Goal: Task Accomplishment & Management: Complete application form

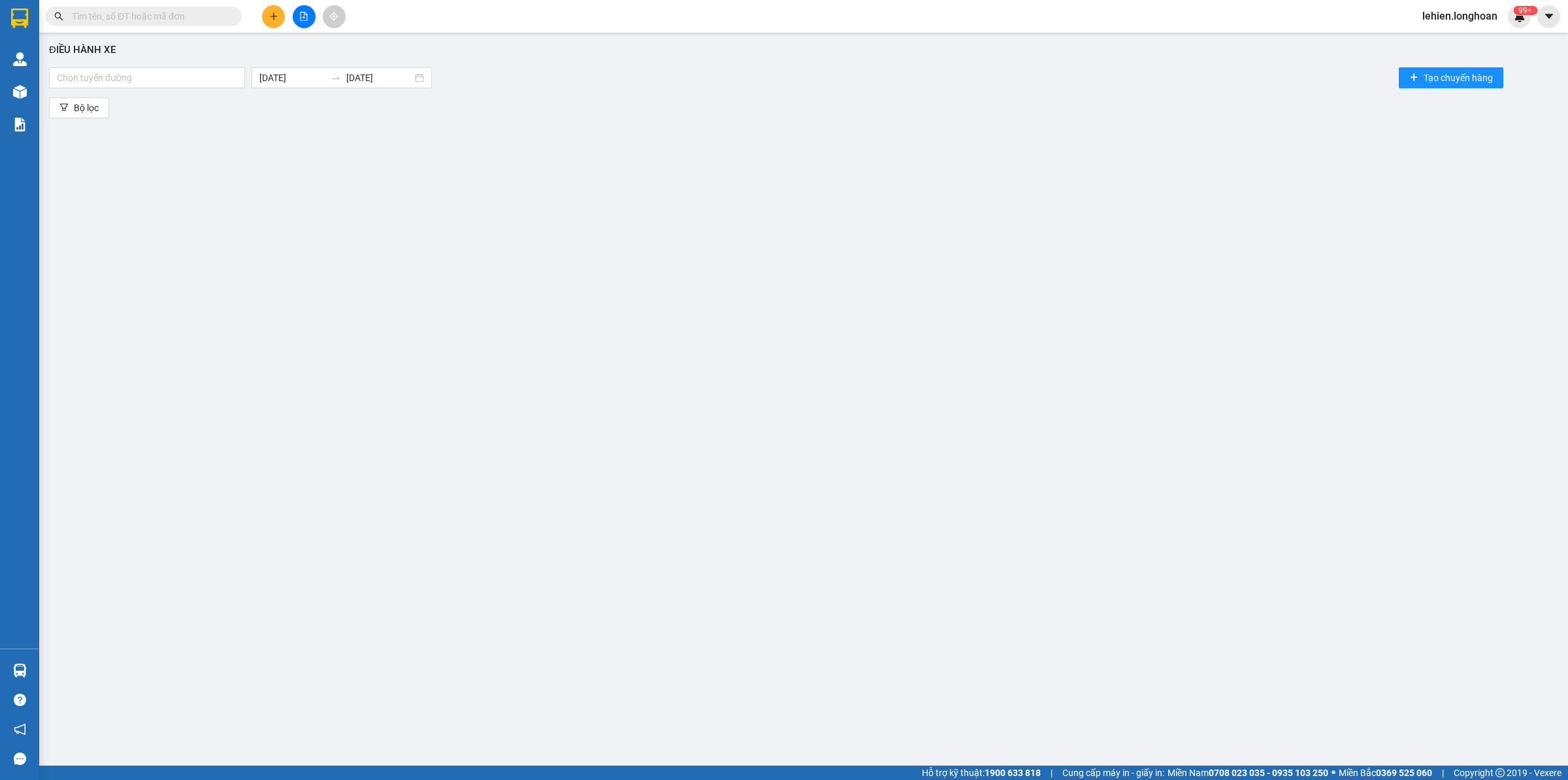
click at [171, 10] on input "text" at bounding box center [148, 16] width 154 height 14
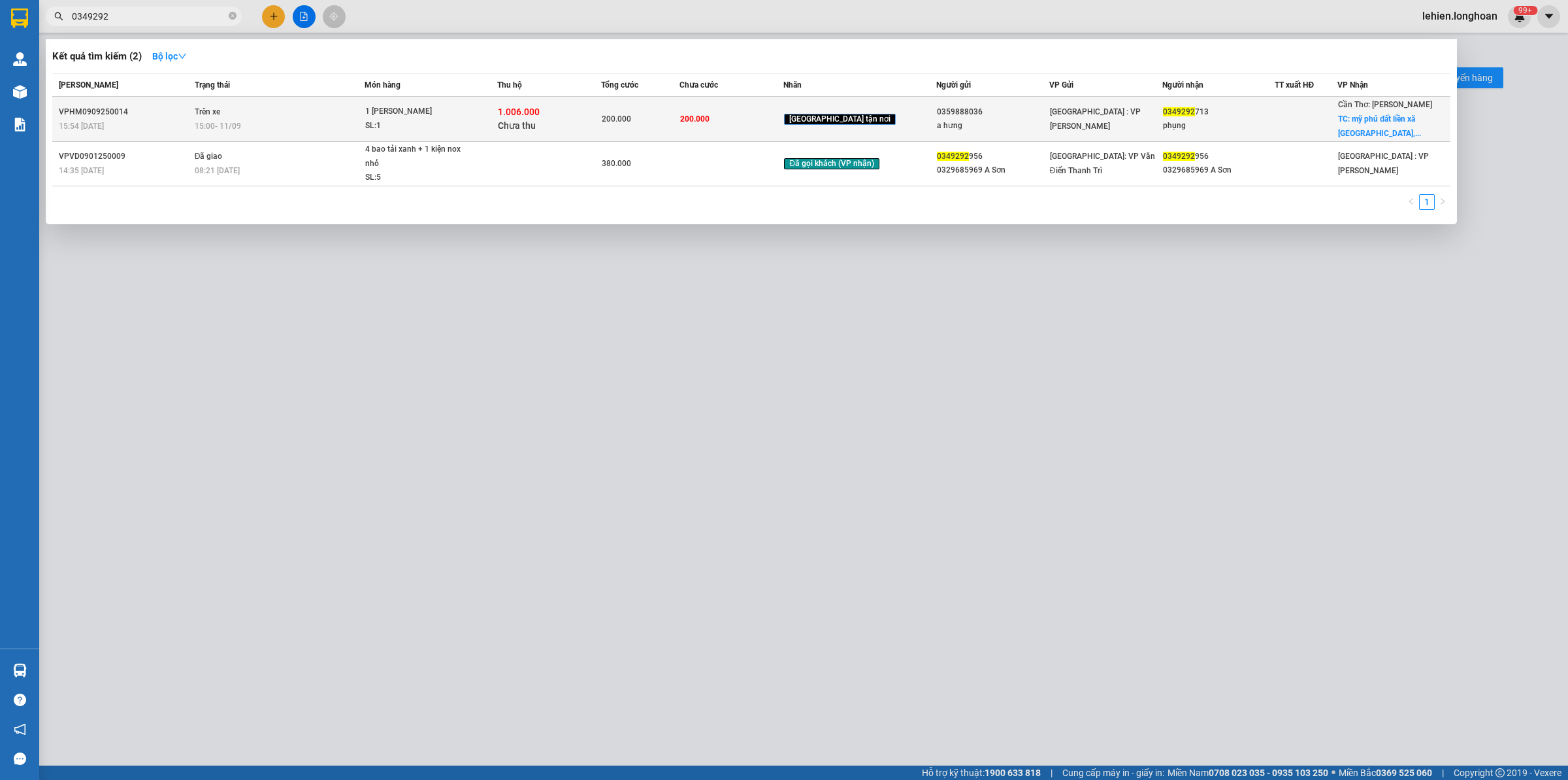
type input "0349292"
click at [406, 110] on div "1 [PERSON_NAME]" at bounding box center [414, 112] width 98 height 14
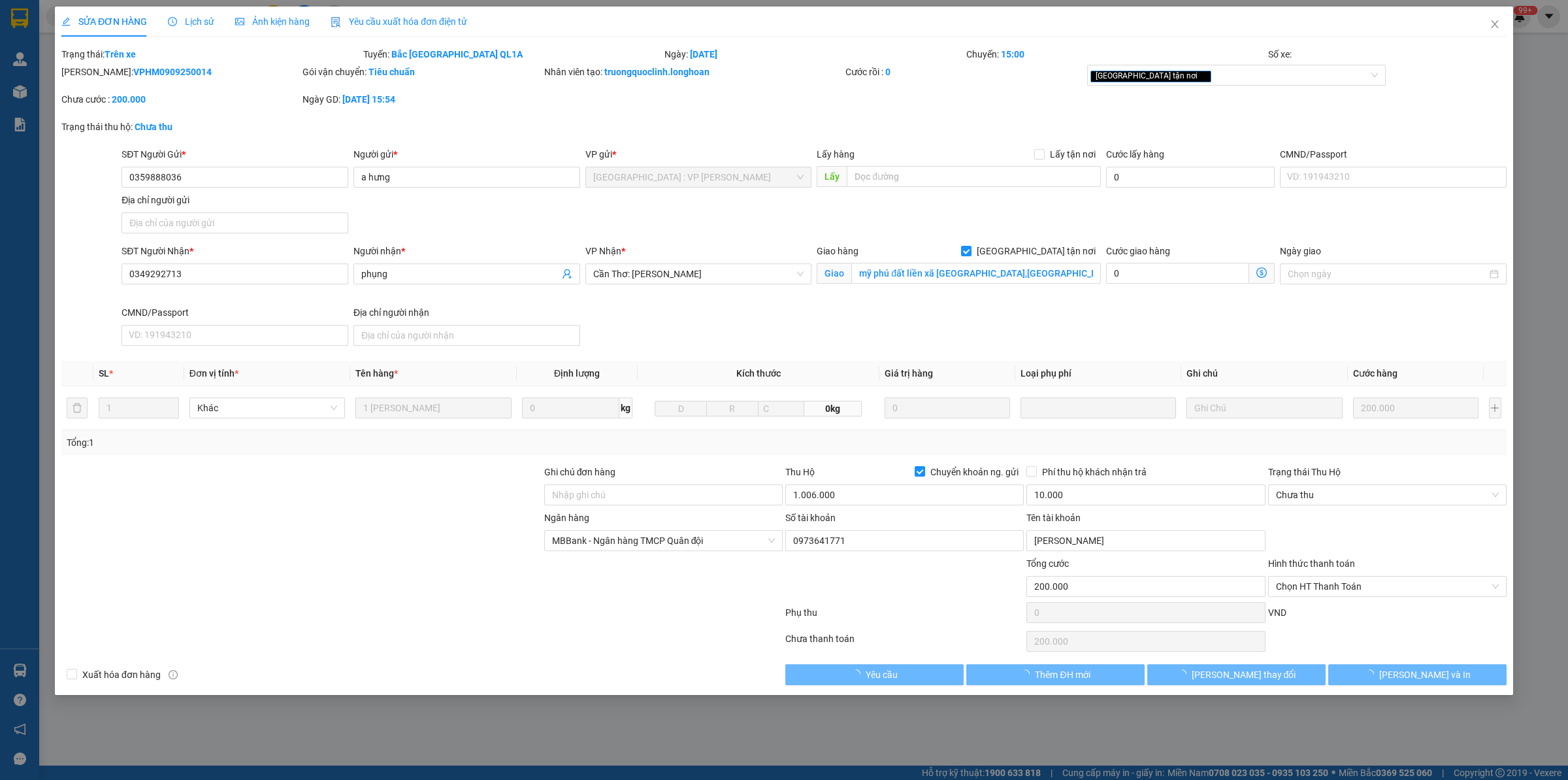
type input "0359888036"
type input "a hưng"
type input "0349292713"
type input "phụng"
checkbox input "true"
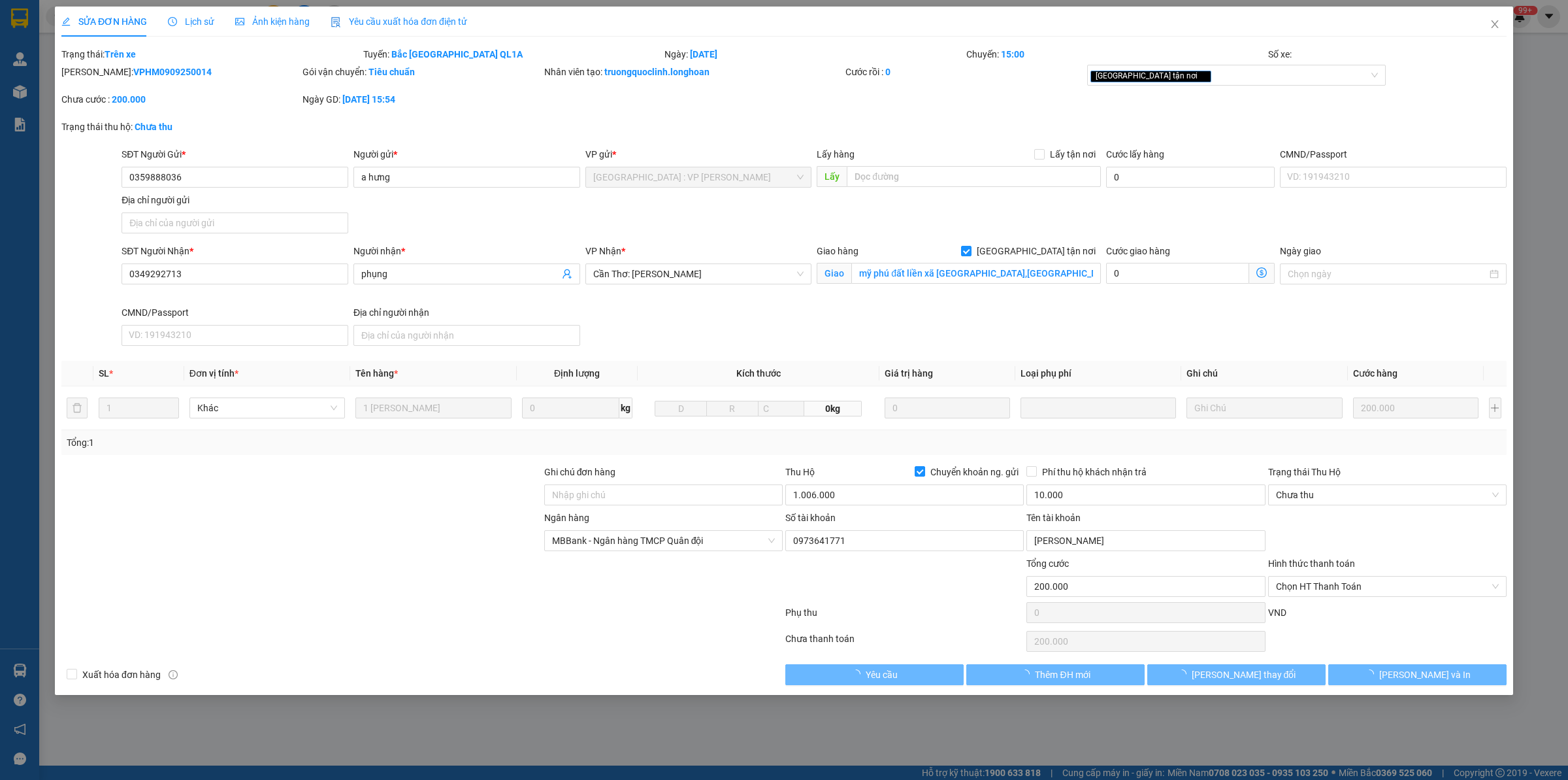
type input "mỹ phú đất liền xã [GEOGRAPHIC_DATA],[GEOGRAPHIC_DATA],[GEOGRAPHIC_DATA]"
type input "200.000"
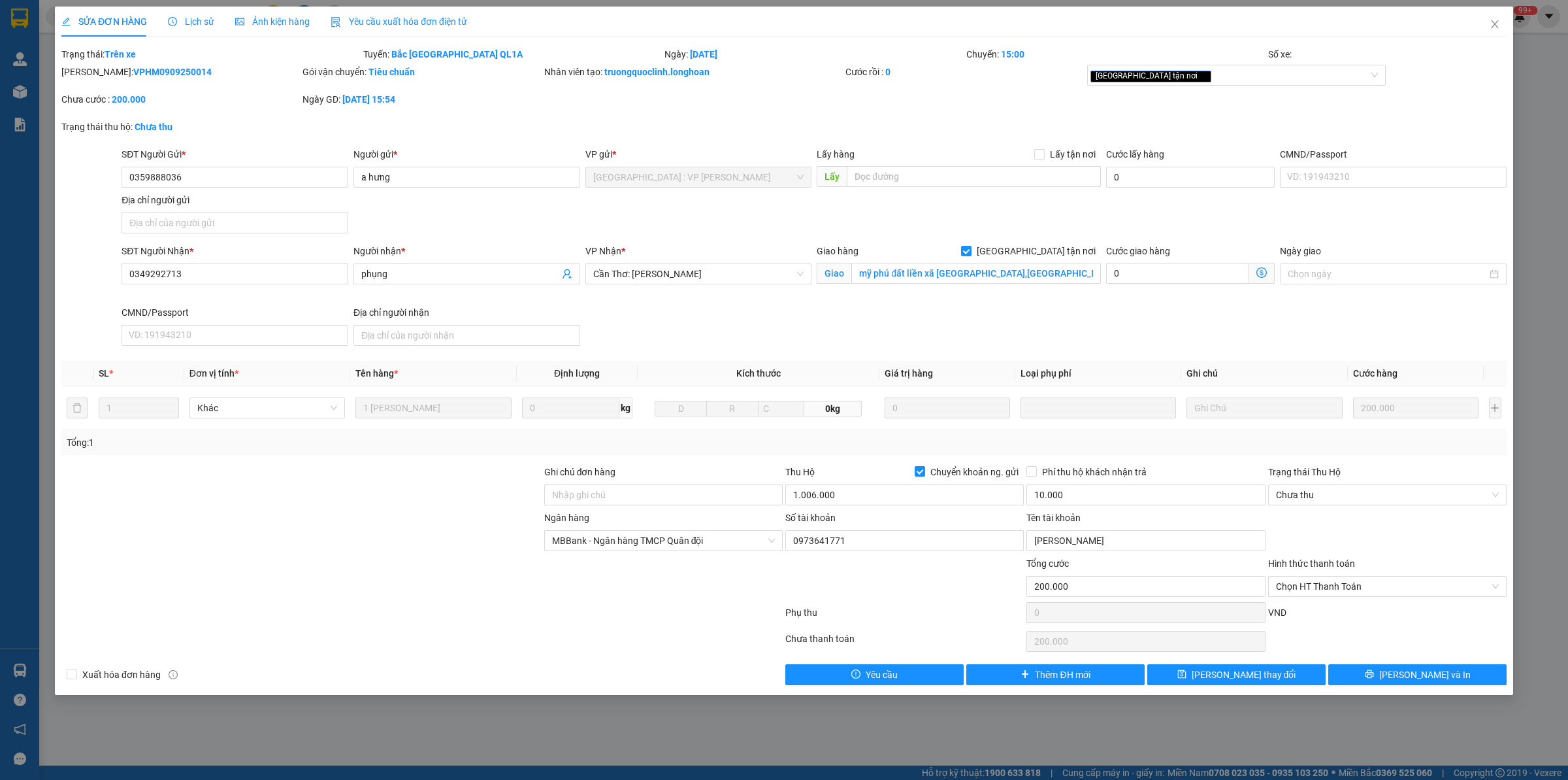
click at [147, 67] on b "VPHM0909250014" at bounding box center [172, 71] width 79 height 10
copy b "VPHM0909250014"
click at [1373, 678] on icon "printer" at bounding box center [1369, 674] width 8 height 8
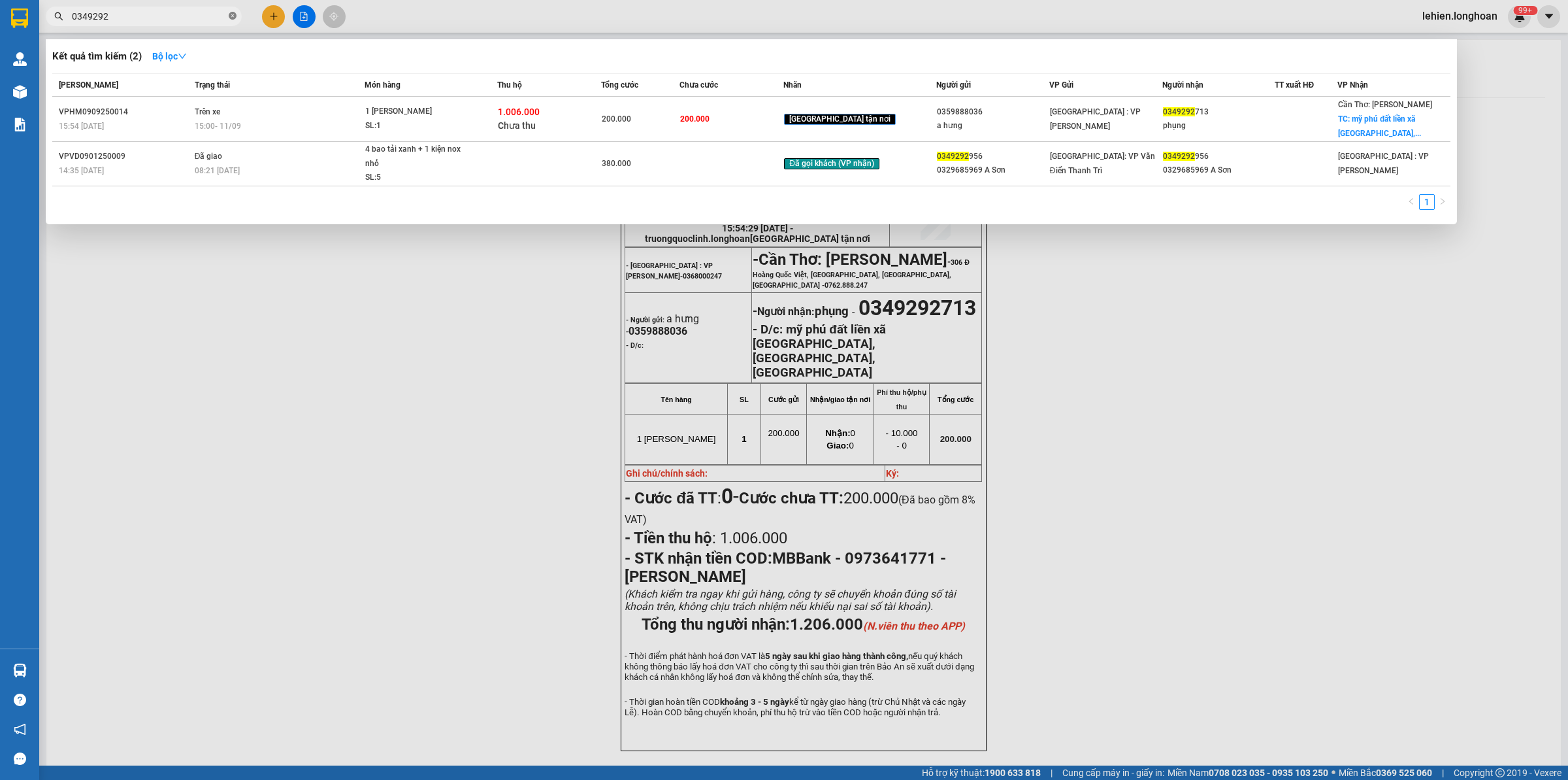
click at [229, 16] on icon "close-circle" at bounding box center [232, 15] width 8 height 8
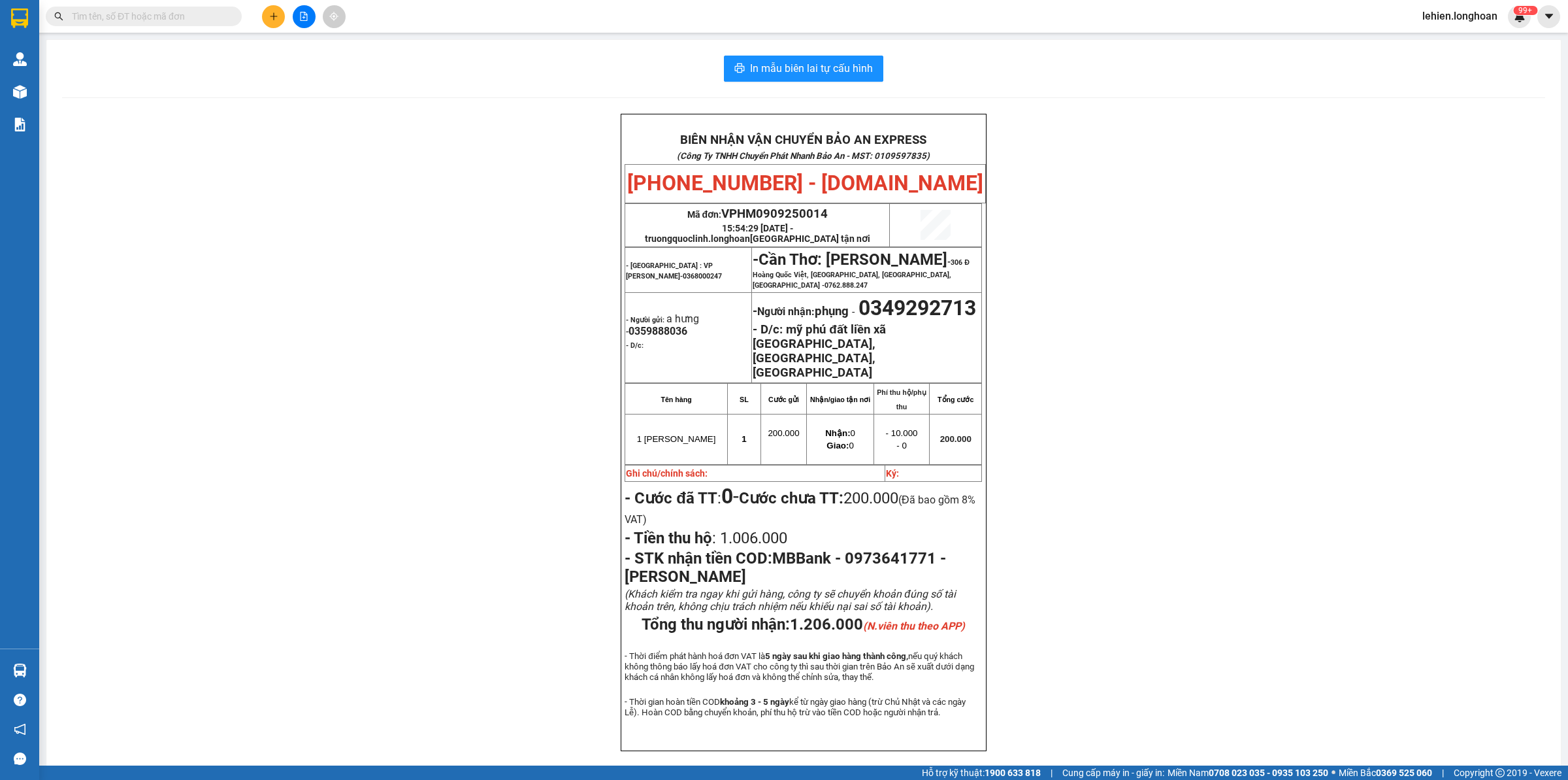
click at [183, 15] on input "text" at bounding box center [148, 16] width 154 height 14
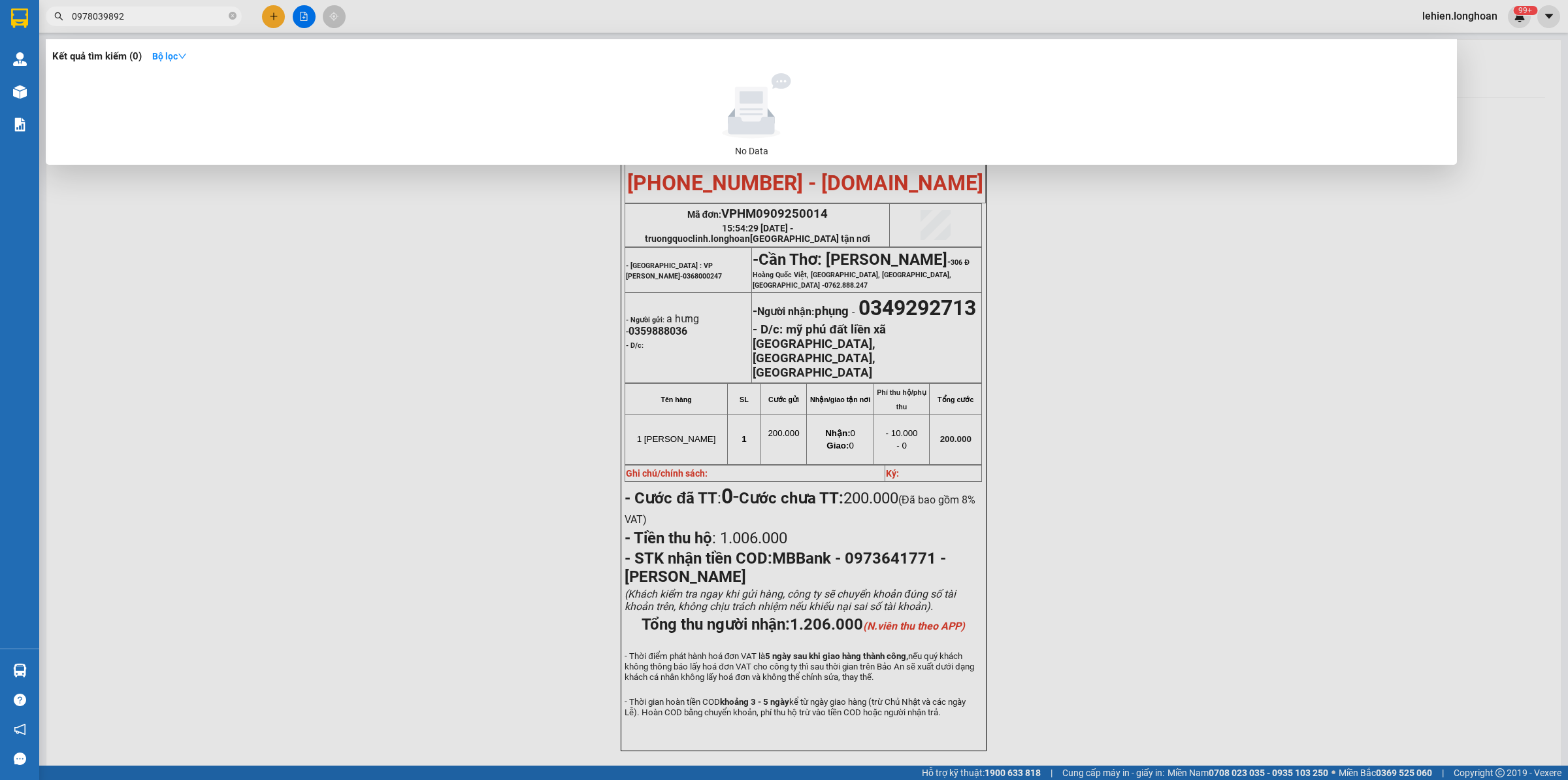
drag, startPoint x: 137, startPoint y: 16, endPoint x: 51, endPoint y: 14, distance: 86.0
click at [51, 14] on span "0978039892" at bounding box center [144, 16] width 196 height 20
type input "0978039892"
click at [232, 12] on icon "close-circle" at bounding box center [232, 15] width 8 height 8
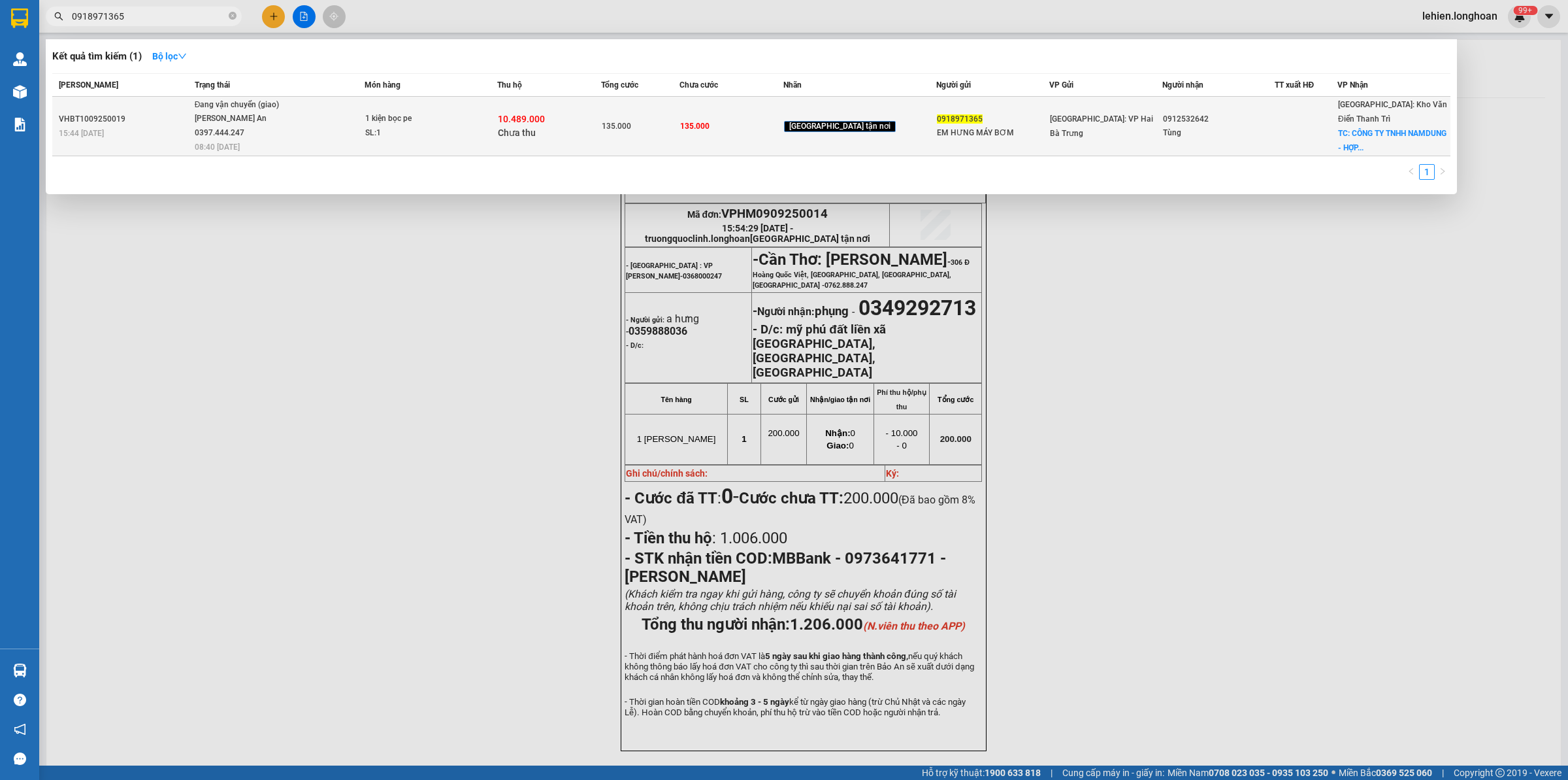
type input "0918971365"
click at [322, 113] on span "Đang vận chuyển (giao) [PERSON_NAME] An 0397.444.247 08:40 [DATE]" at bounding box center [280, 125] width 170 height 54
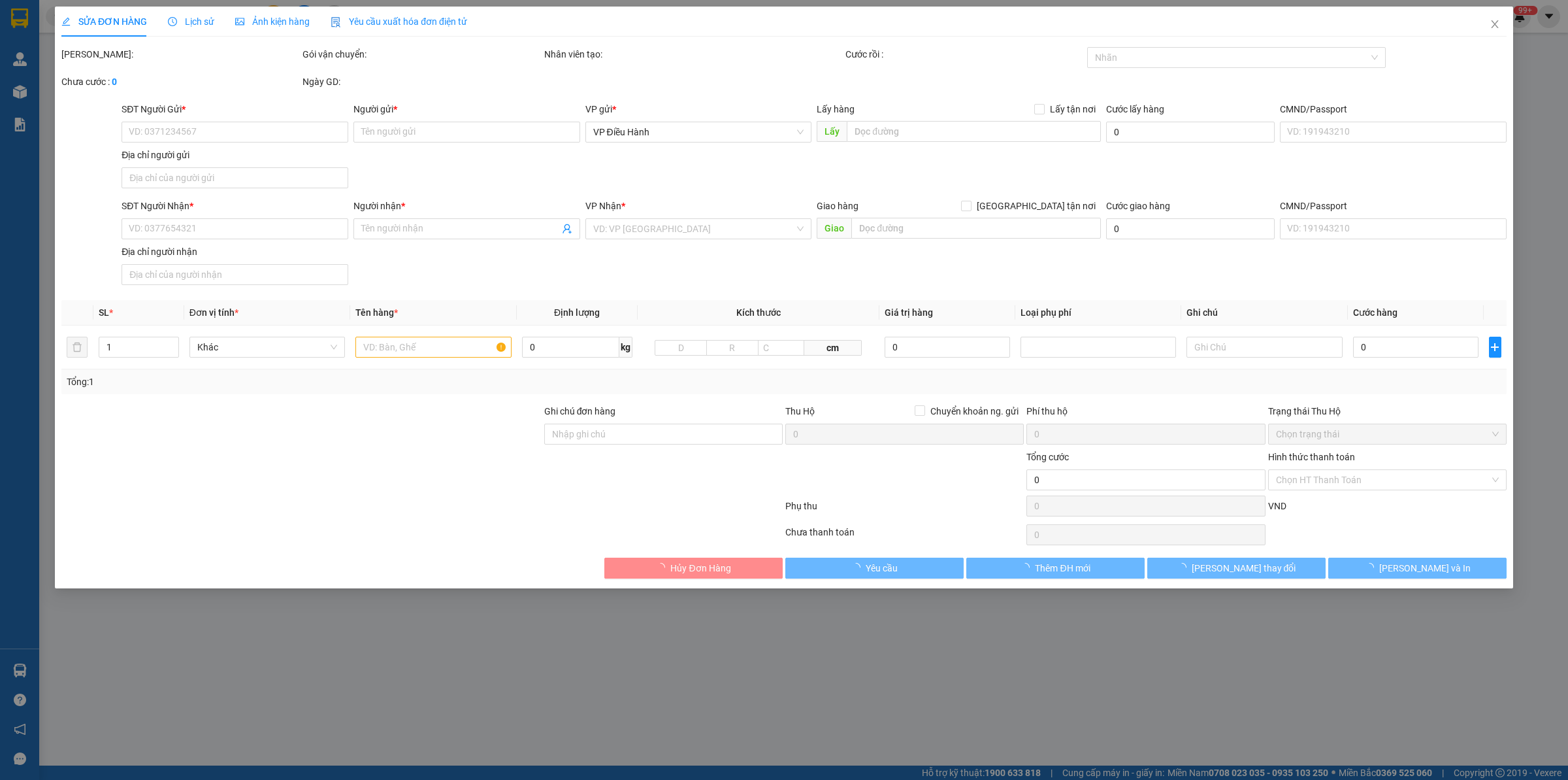
type input "0918971365"
type input "EM HƯNG MÁY BƠM"
type input "0912532642"
type input "Tùng"
checkbox input "true"
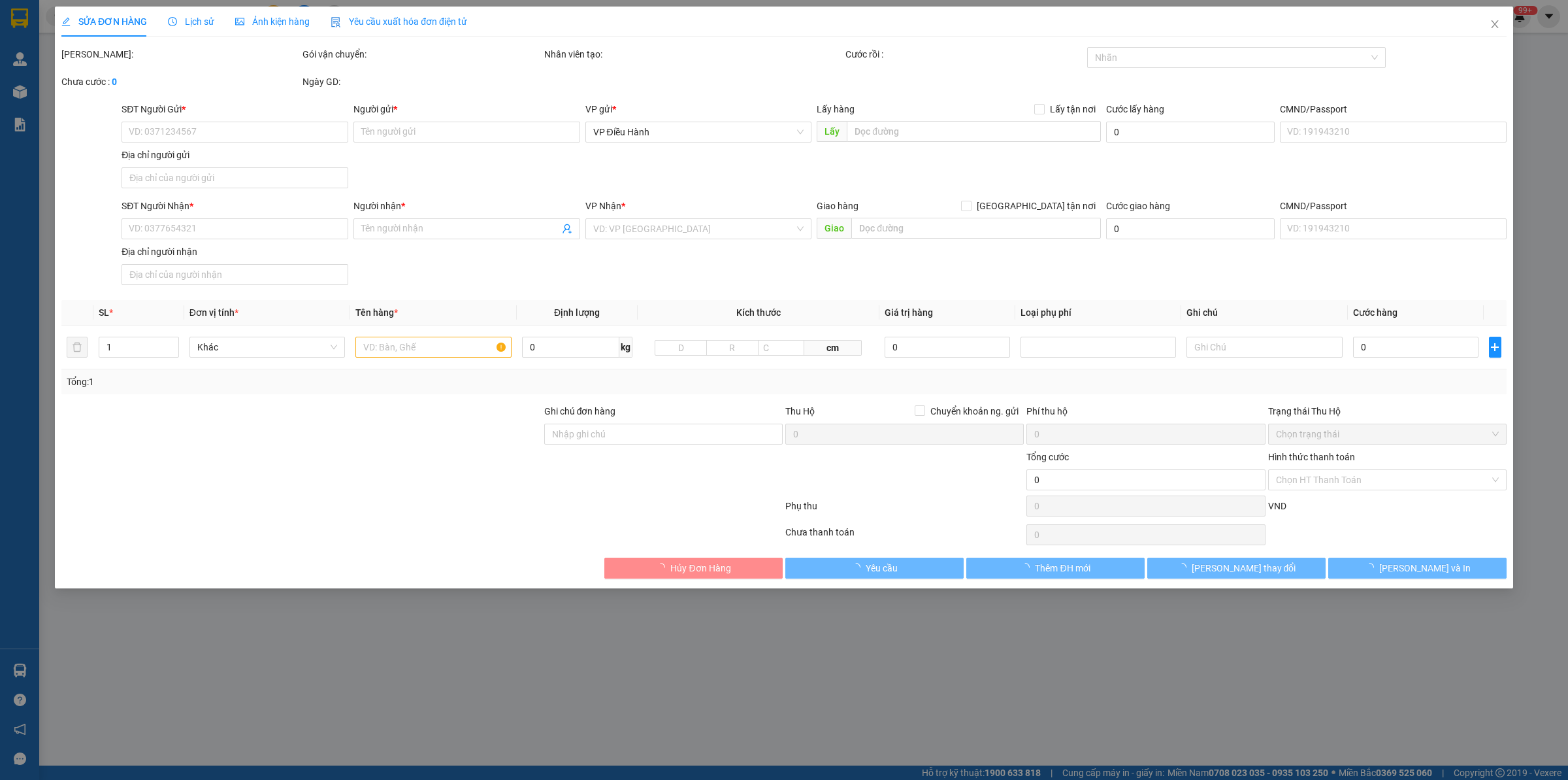
type input "CÔNG TY TNHH NAMDUNG - HỢP KIM GROUP, [GEOGRAPHIC_DATA], [GEOGRAPHIC_DATA], [GE…"
type input "135.000"
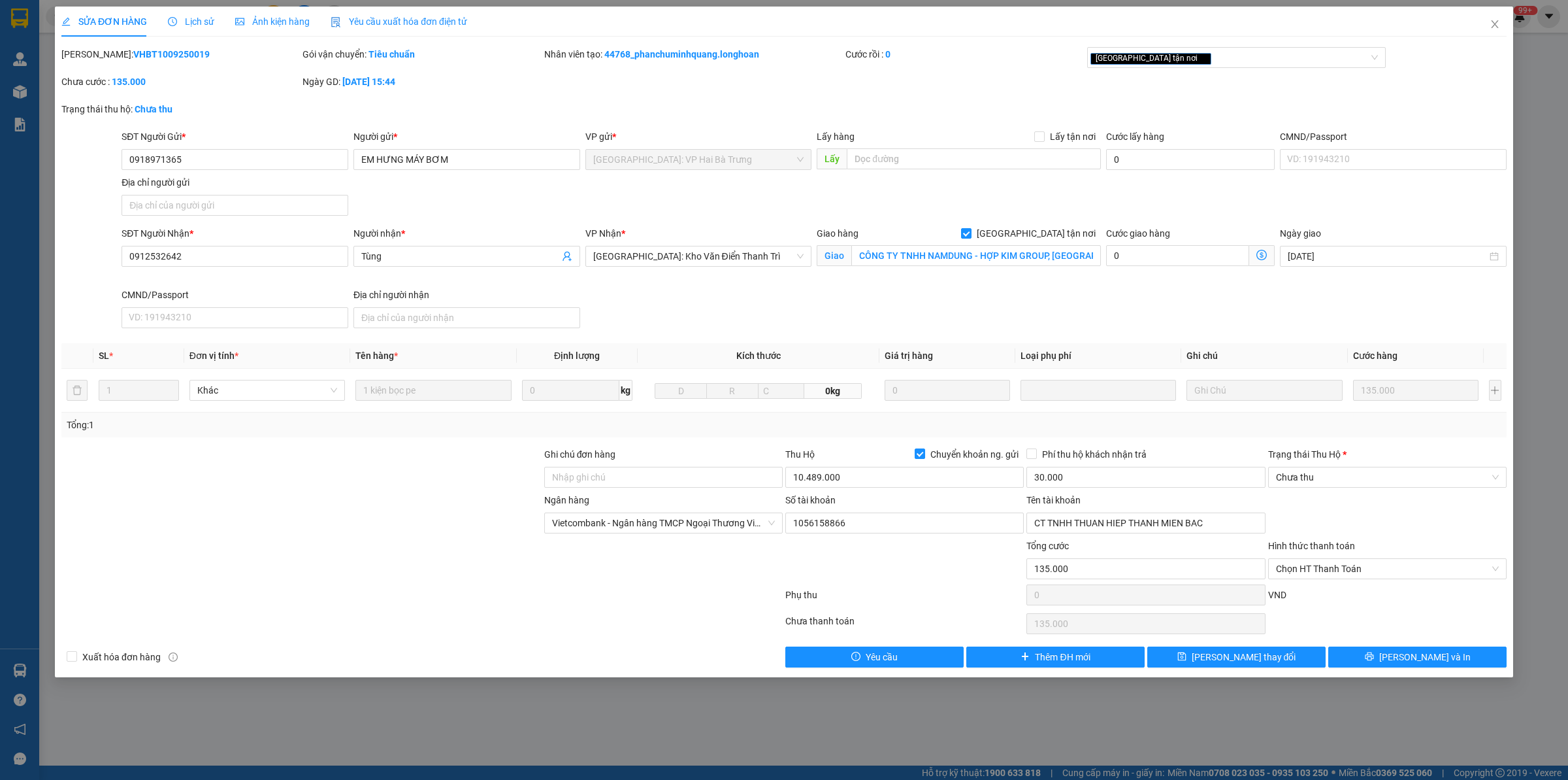
click at [191, 18] on span "Lịch sử" at bounding box center [191, 21] width 46 height 10
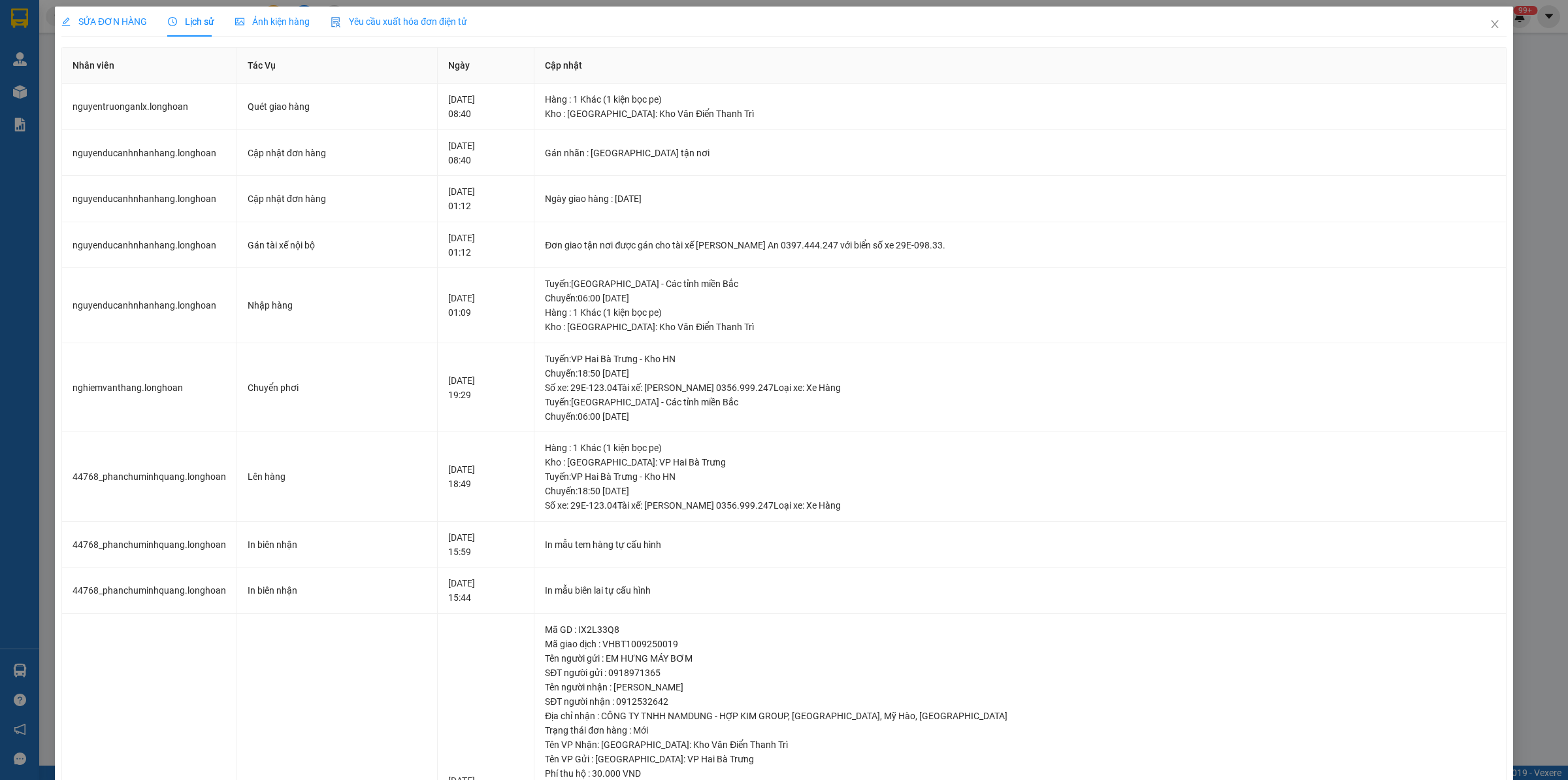
click at [103, 21] on span "SỬA ĐƠN HÀNG" at bounding box center [104, 21] width 85 height 10
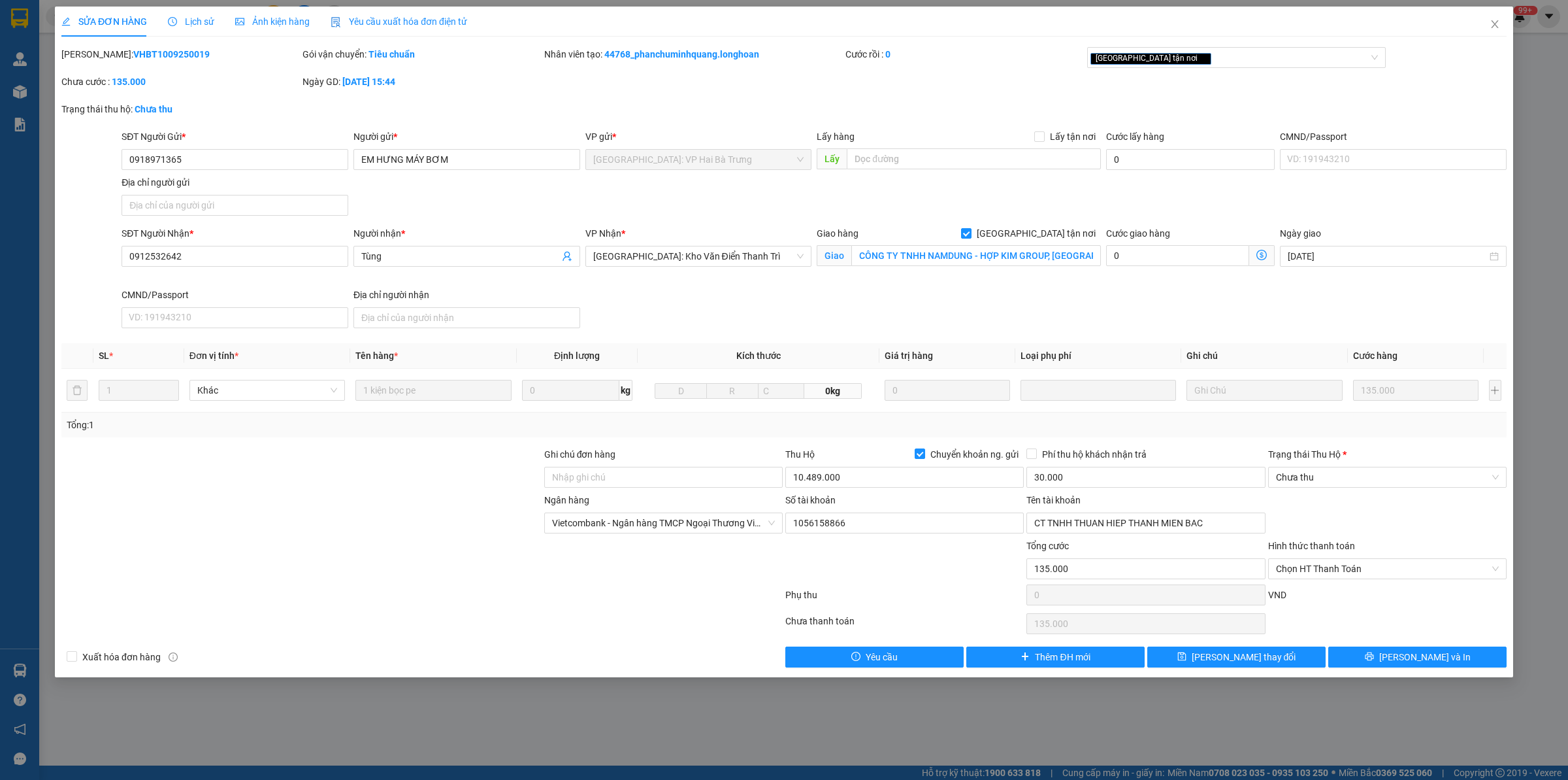
click at [201, 18] on span "Lịch sử" at bounding box center [191, 21] width 46 height 10
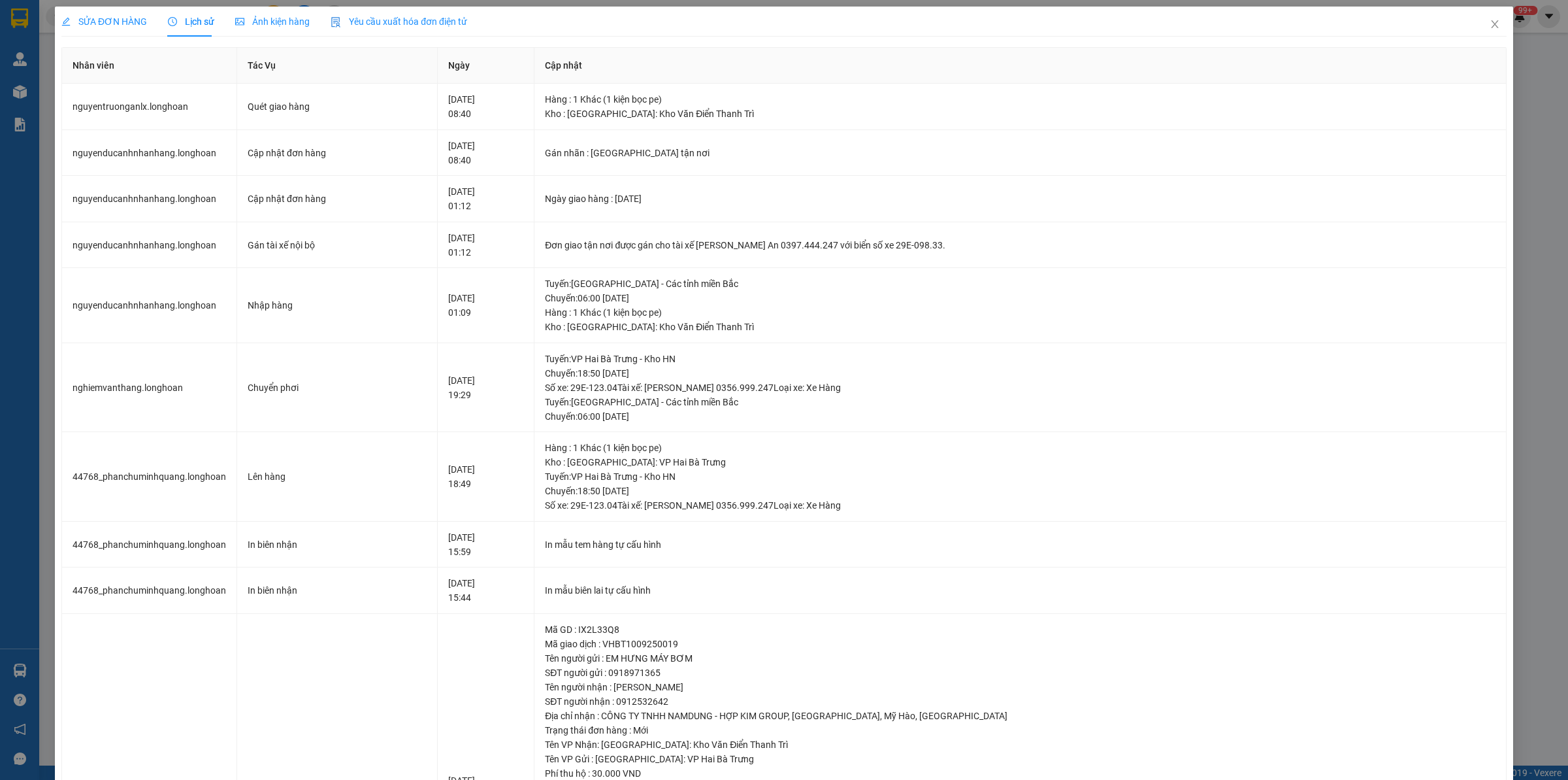
click at [111, 16] on span "SỬA ĐƠN HÀNG" at bounding box center [104, 21] width 85 height 10
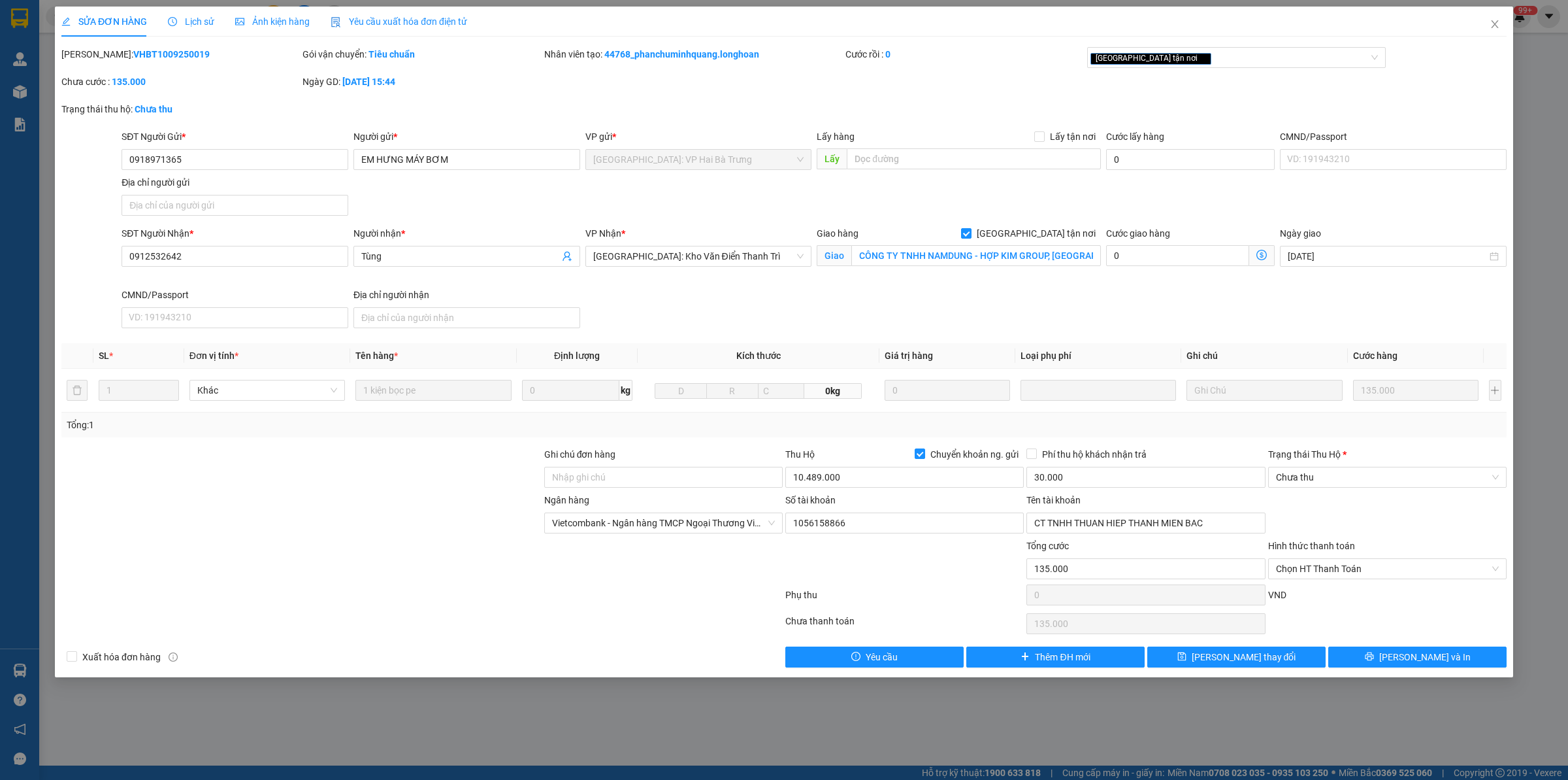
click at [202, 13] on div "Lịch sử" at bounding box center [191, 22] width 46 height 30
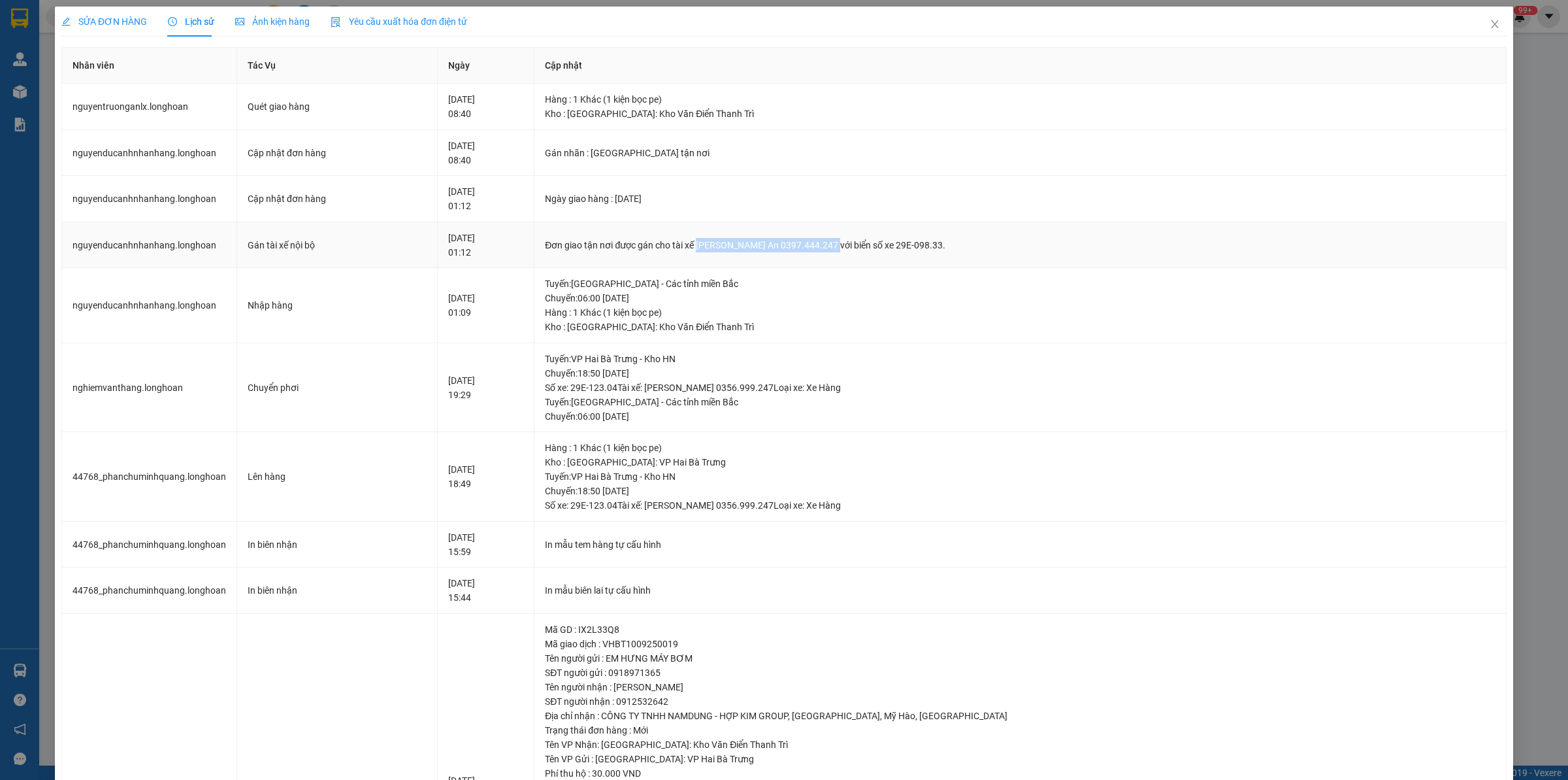
drag, startPoint x: 759, startPoint y: 246, endPoint x: 894, endPoint y: 227, distance: 136.3
click at [894, 227] on td "Đơn giao tận nơi được gán cho tài xế [PERSON_NAME] An 0397.444.247 với biển số …" at bounding box center [1021, 246] width 972 height 47
copy div "[PERSON_NAME] An 0397.444.247"
click at [83, 21] on span "SỬA ĐƠN HÀNG" at bounding box center [104, 21] width 85 height 10
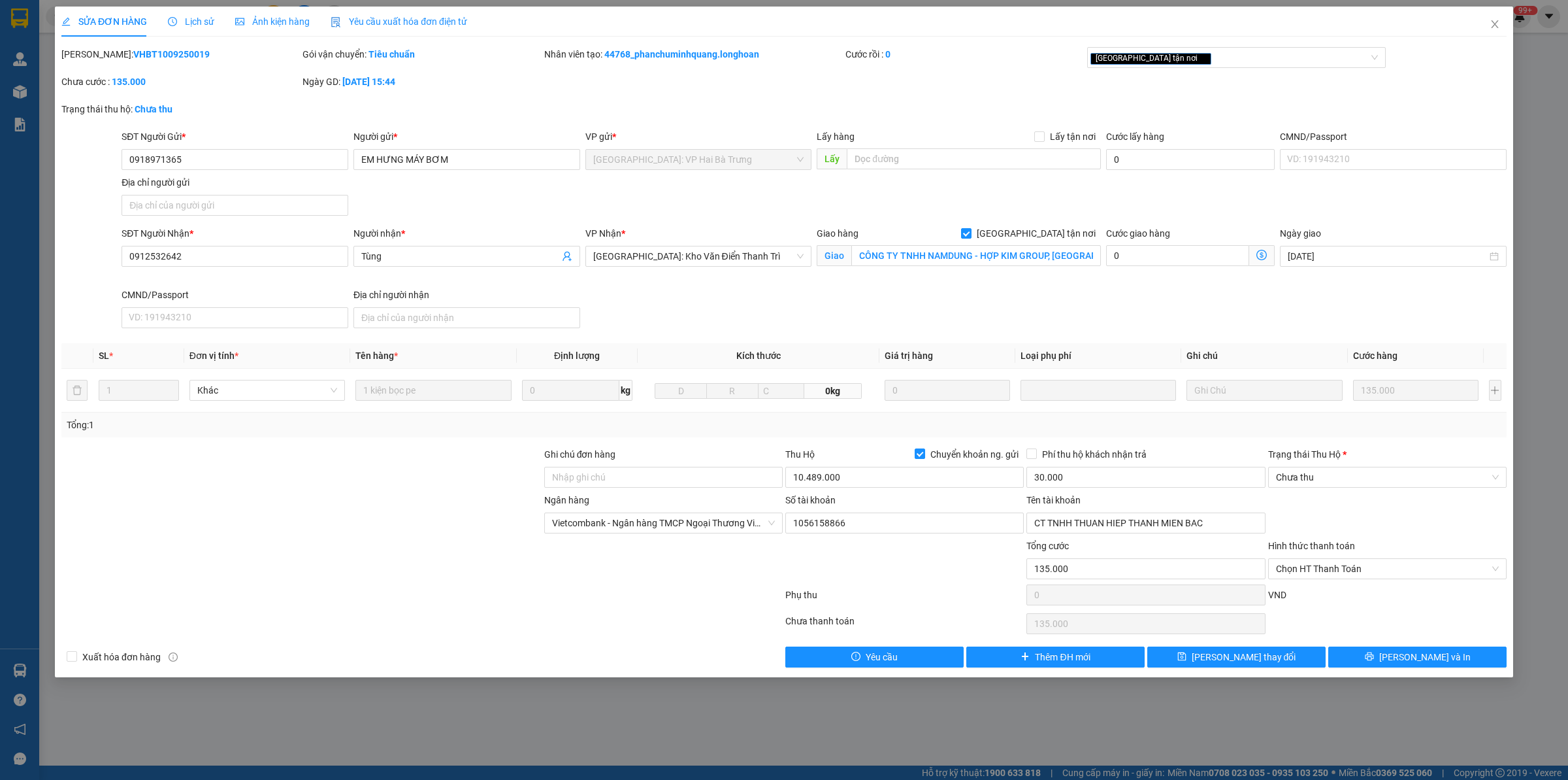
drag, startPoint x: 237, startPoint y: 497, endPoint x: 258, endPoint y: 523, distance: 33.4
click at [237, 498] on div at bounding box center [302, 515] width 483 height 46
click at [274, 537] on div at bounding box center [302, 515] width 483 height 46
drag, startPoint x: 916, startPoint y: 259, endPoint x: 1001, endPoint y: 253, distance: 85.2
click at [916, 259] on input "CÔNG TY TNHH NAMDUNG - HỢP KIM GROUP, [GEOGRAPHIC_DATA], [GEOGRAPHIC_DATA], [GE…" at bounding box center [976, 255] width 250 height 21
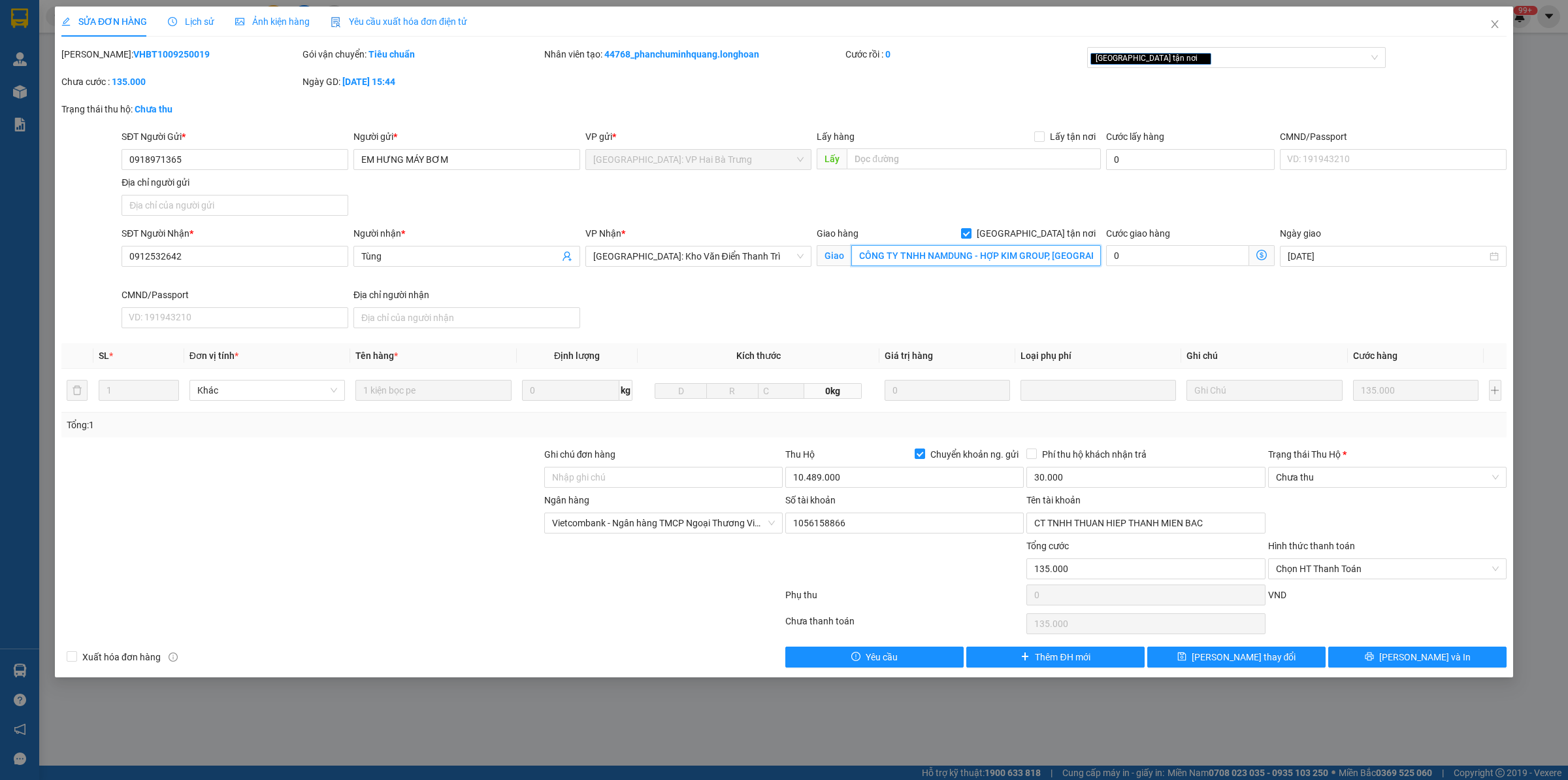
click at [1001, 253] on input "CÔNG TY TNHH NAMDUNG - HỢP KIM GROUP, [GEOGRAPHIC_DATA], [GEOGRAPHIC_DATA], [GE…" at bounding box center [976, 255] width 250 height 21
click at [197, 255] on input "0912532642" at bounding box center [235, 256] width 227 height 21
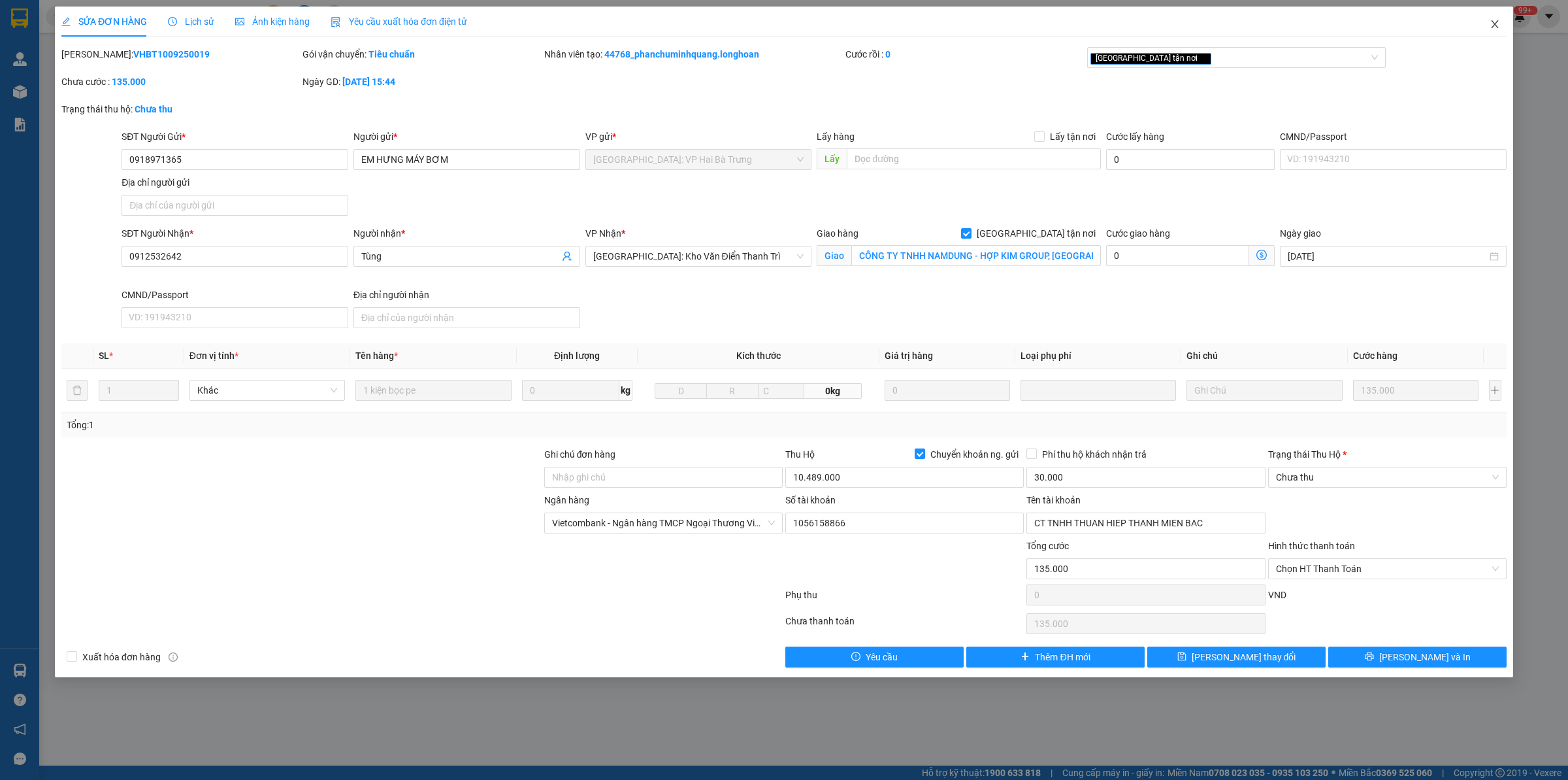
click at [1491, 18] on span "Close" at bounding box center [1495, 25] width 37 height 37
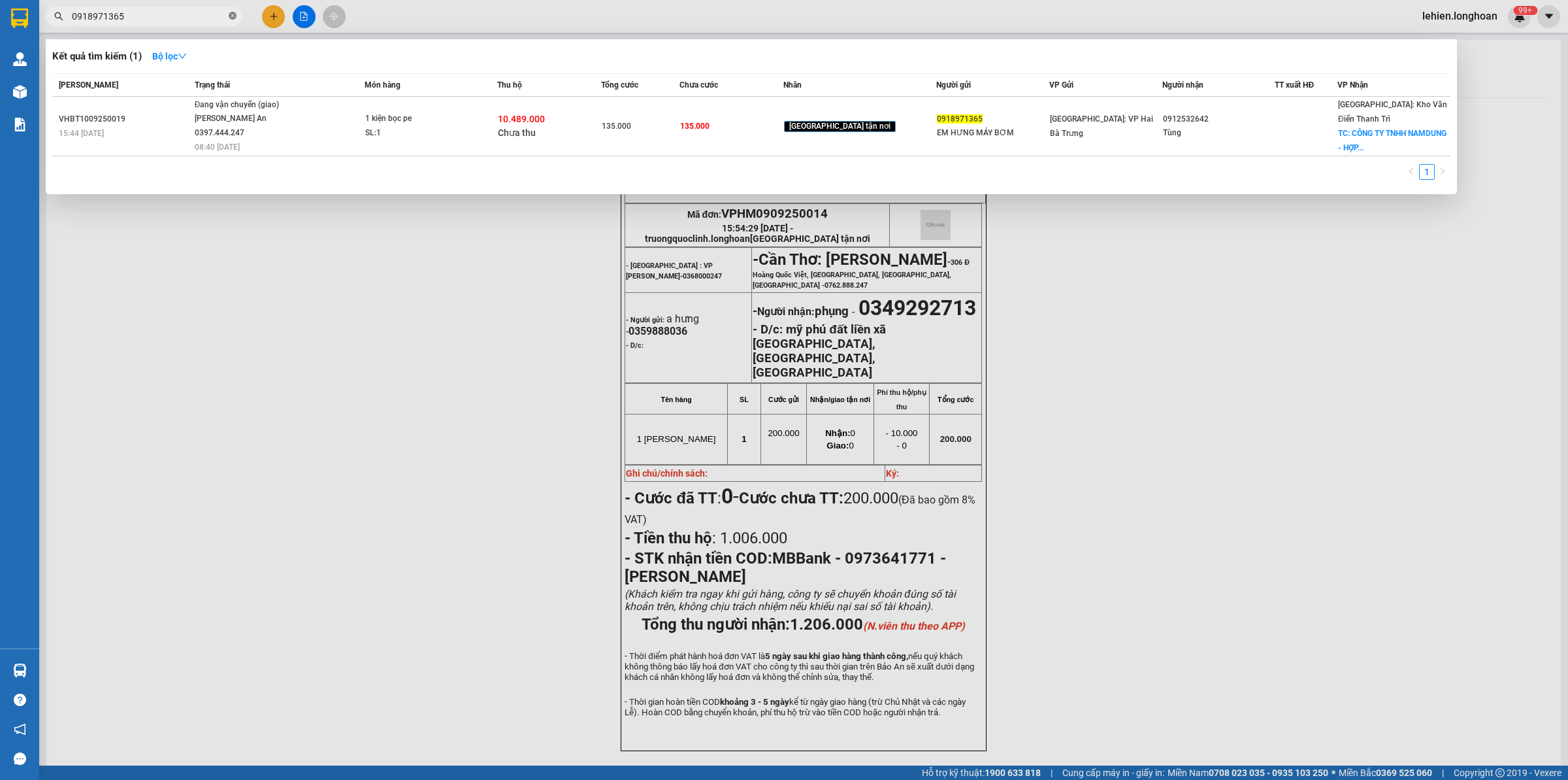
click at [232, 17] on icon "close-circle" at bounding box center [232, 15] width 8 height 8
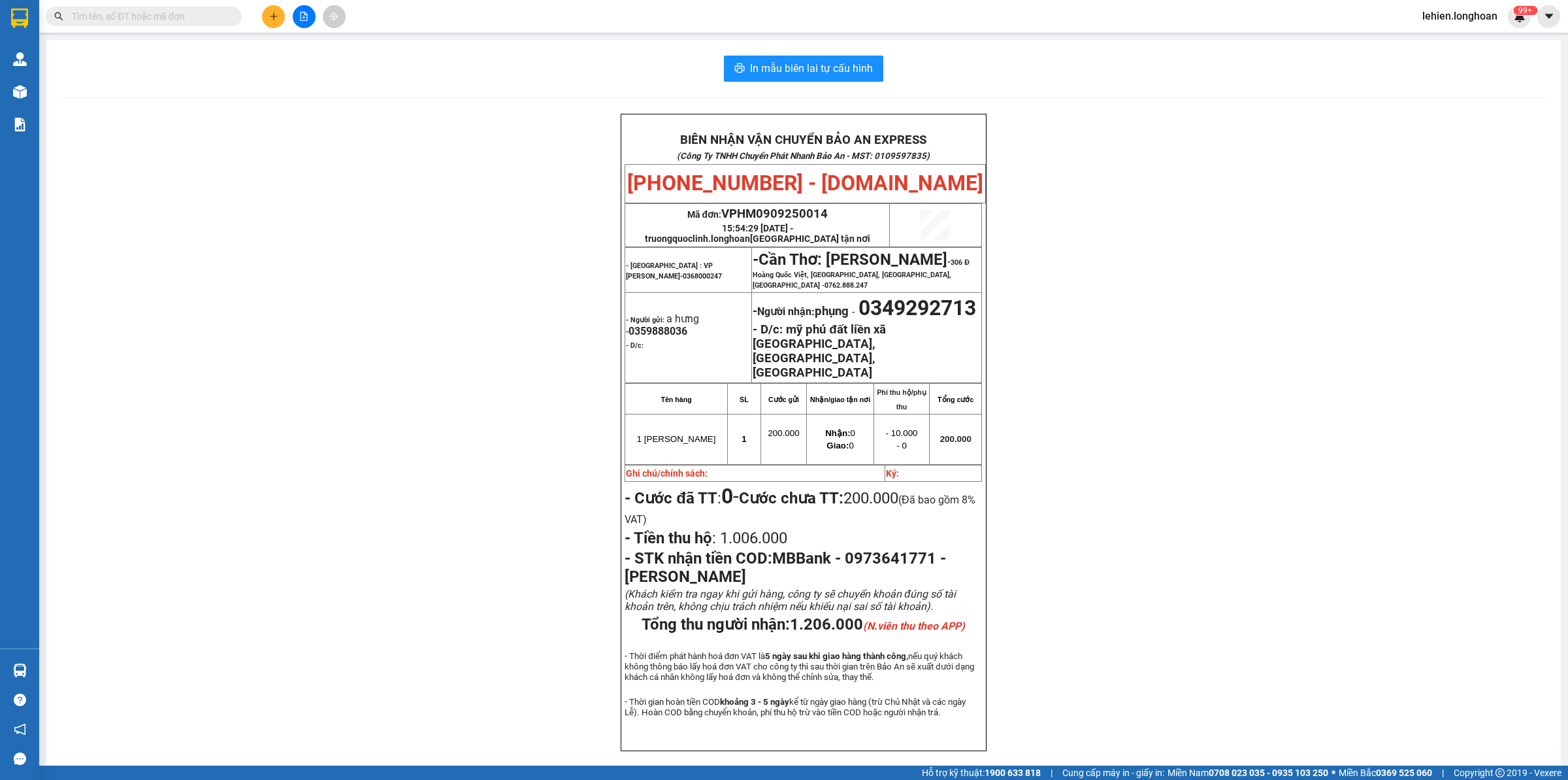
paste input "0902386987"
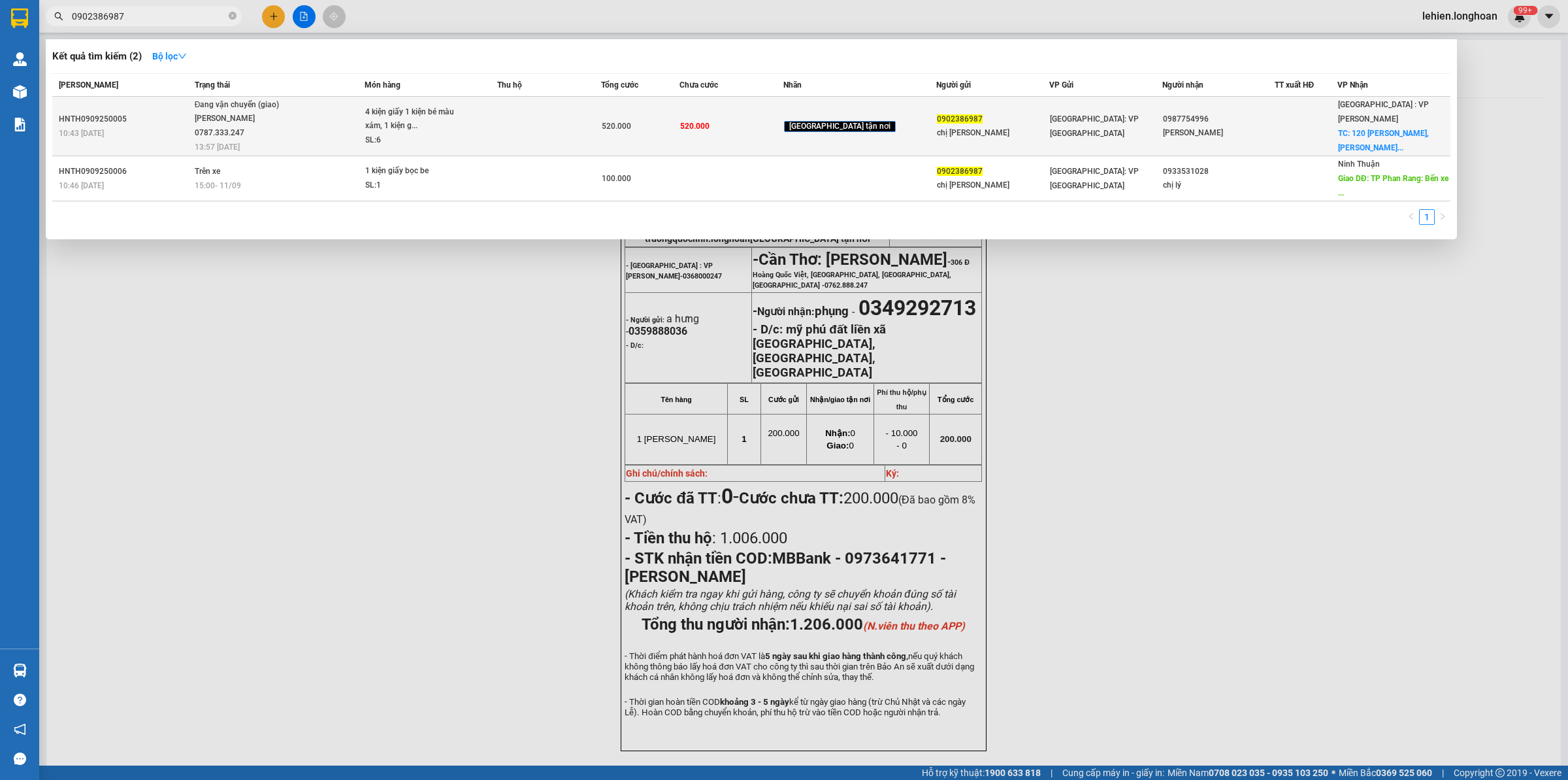
type input "0902386987"
click at [293, 127] on div "[PERSON_NAME] 0787.333.247" at bounding box center [243, 125] width 98 height 28
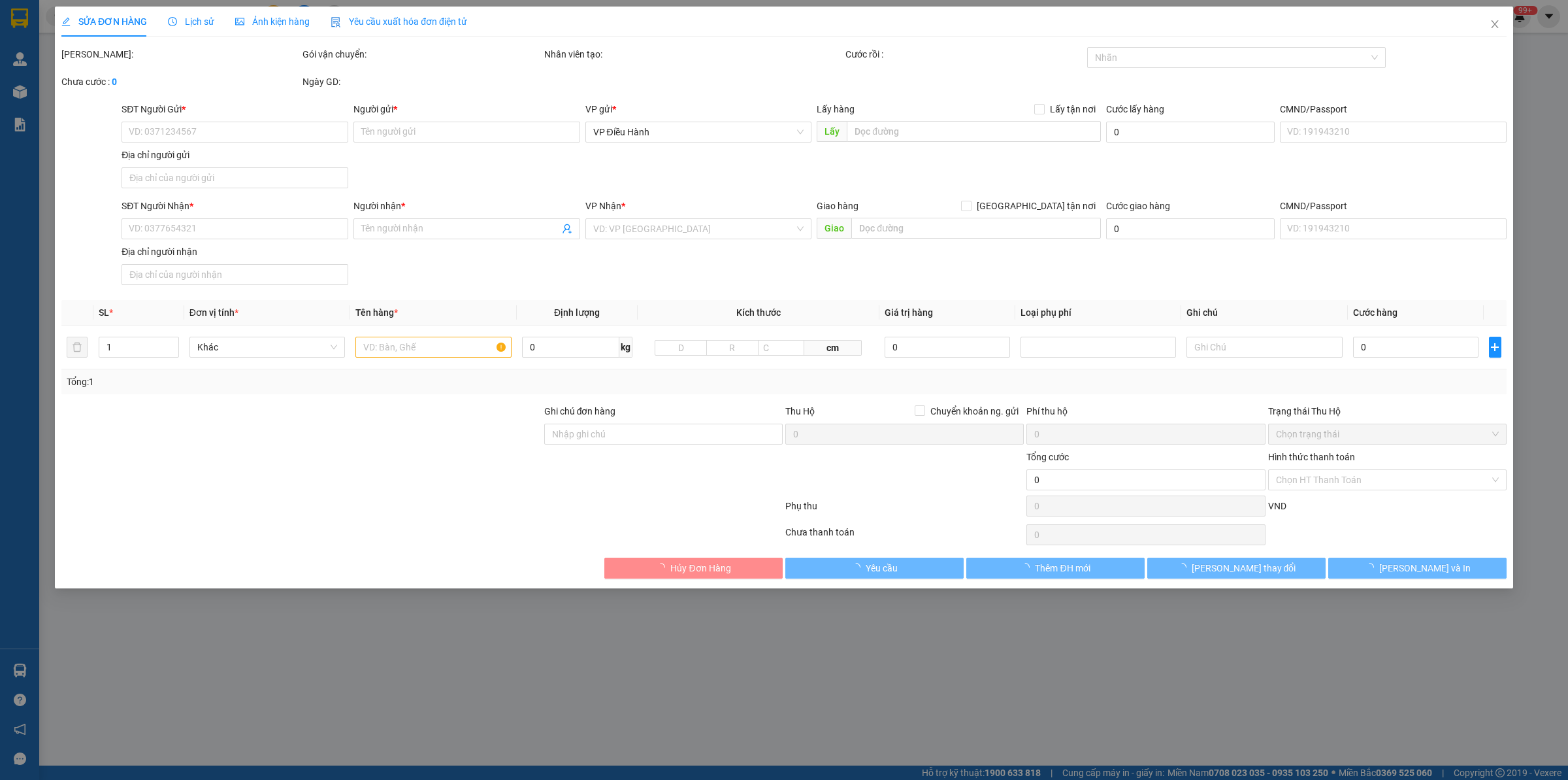
type input "0902386987"
type input "chị [PERSON_NAME]"
type input "0987754996"
type input "[PERSON_NAME]"
checkbox input "true"
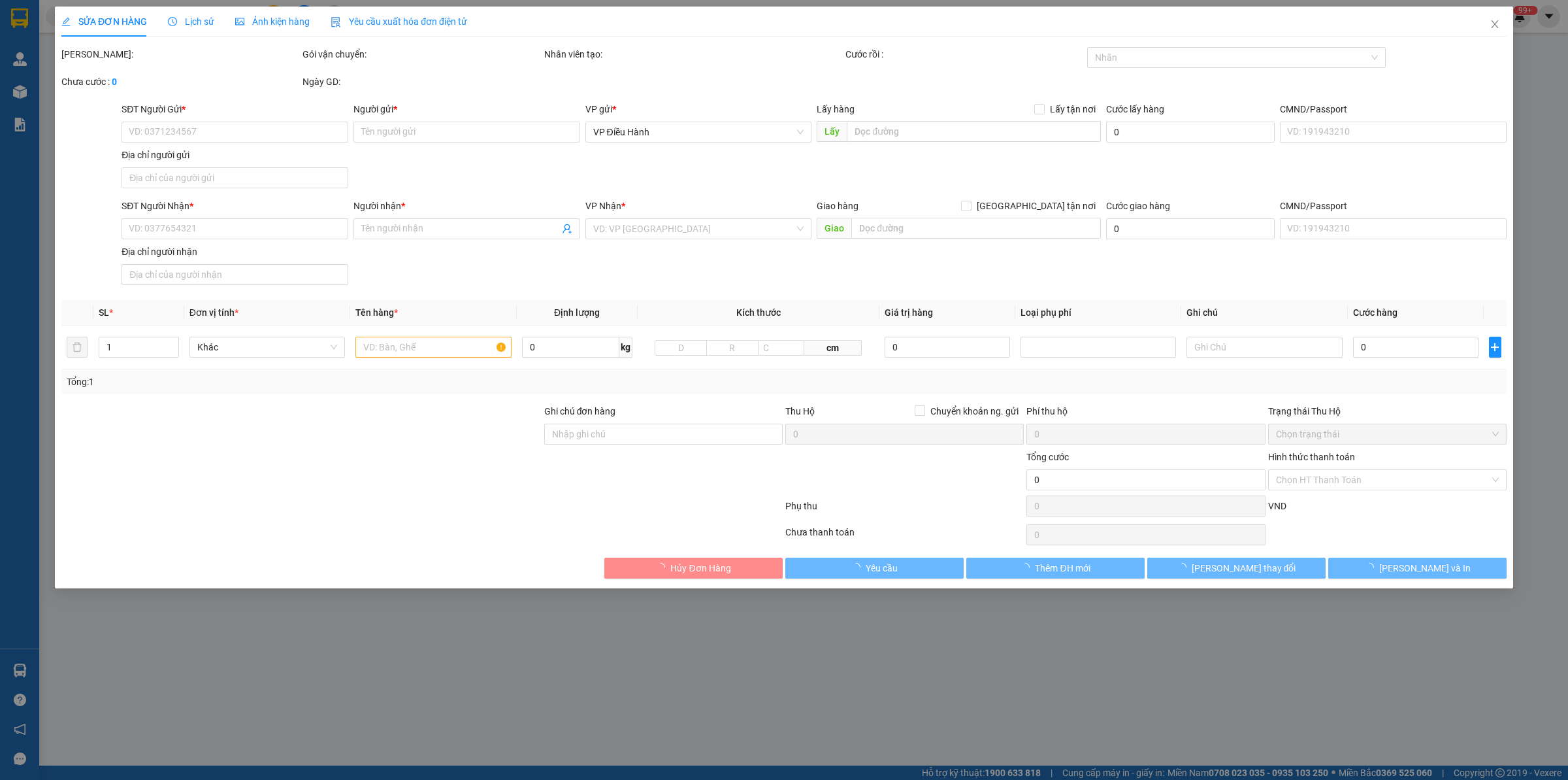
type input "120 [PERSON_NAME], p khuê trung cẩm lệ [GEOGRAPHIC_DATA]"
type input "520.000"
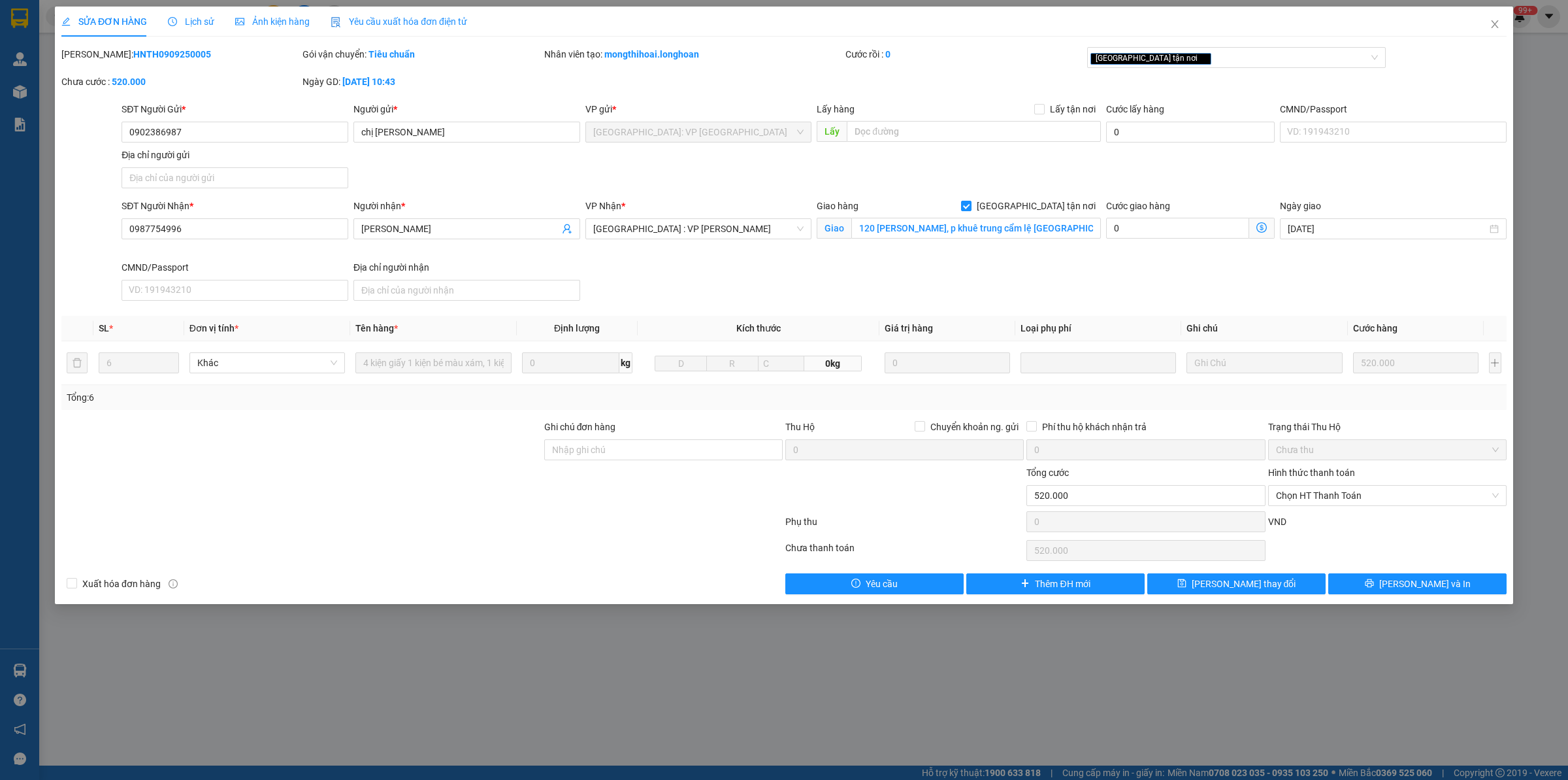
click at [168, 14] on div "Lịch sử" at bounding box center [191, 21] width 46 height 14
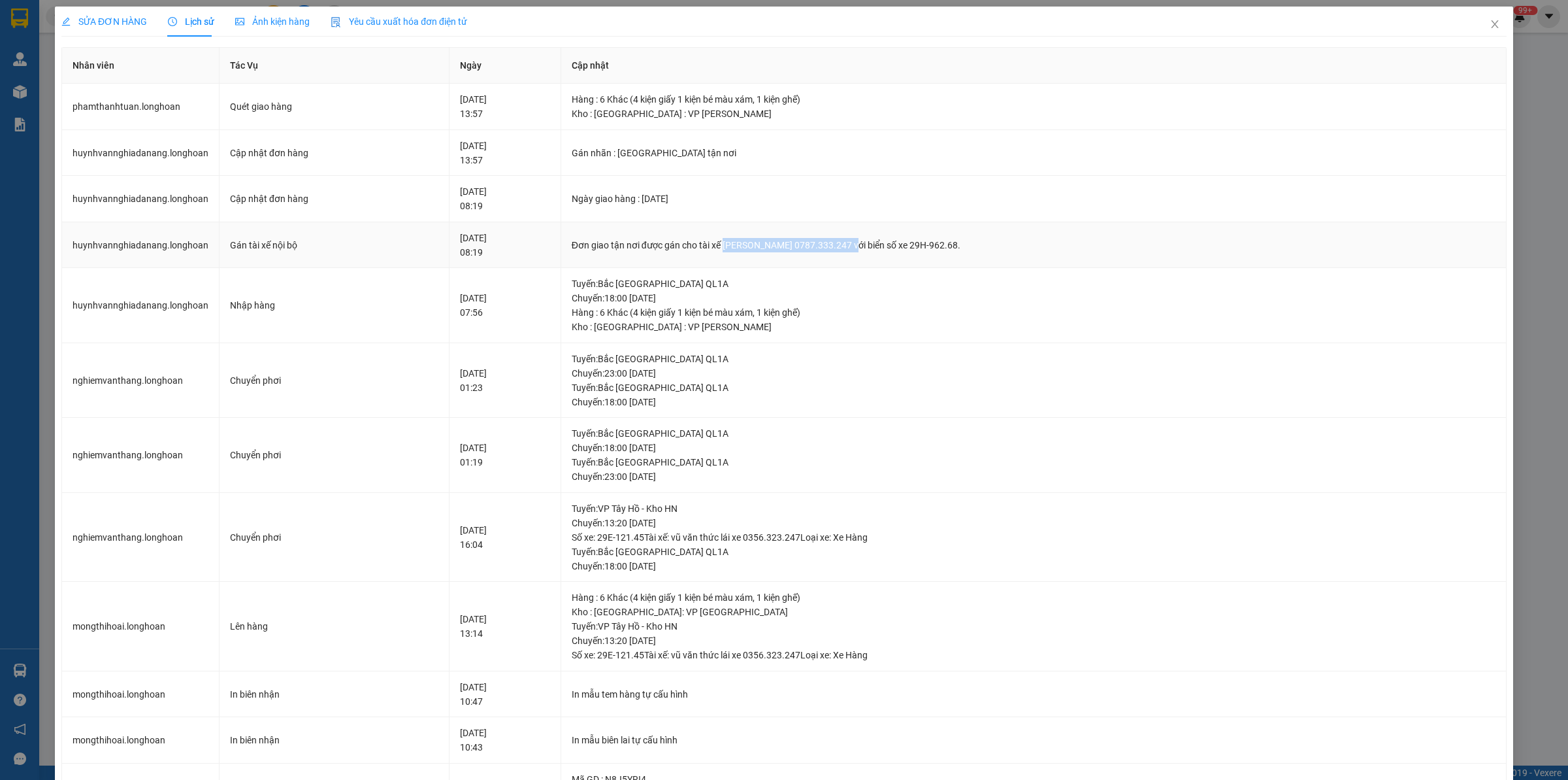
drag, startPoint x: 760, startPoint y: 247, endPoint x: 876, endPoint y: 244, distance: 116.0
click at [876, 244] on div "Đơn giao tận nơi được gán cho tài xế [PERSON_NAME] 0787.333.247 với biển số xe …" at bounding box center [1033, 245] width 924 height 14
copy div "[PERSON_NAME] 0787.333.247"
